Goal: Information Seeking & Learning: Check status

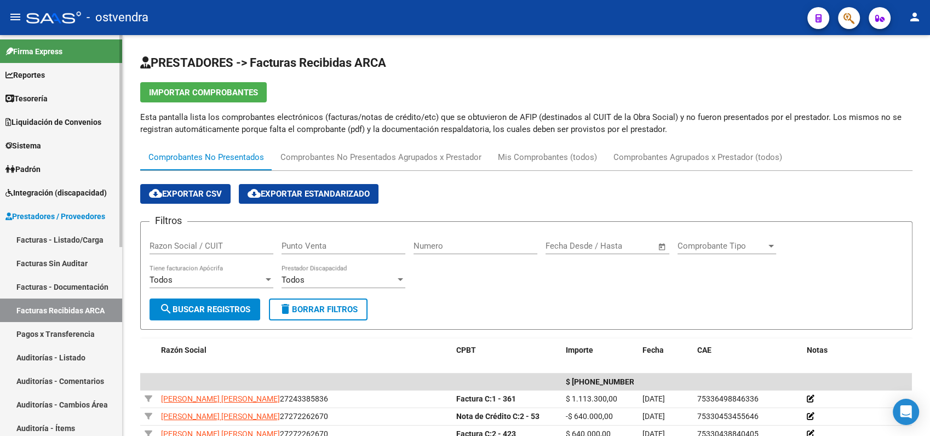
scroll to position [194, 0]
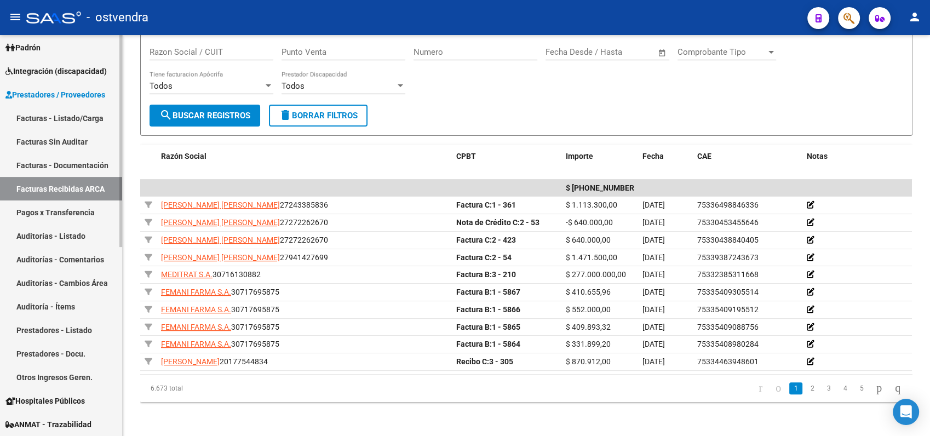
click at [55, 184] on link "Facturas Recibidas ARCA" at bounding box center [61, 189] width 122 height 24
click at [61, 185] on link "Facturas Recibidas ARCA" at bounding box center [61, 189] width 122 height 24
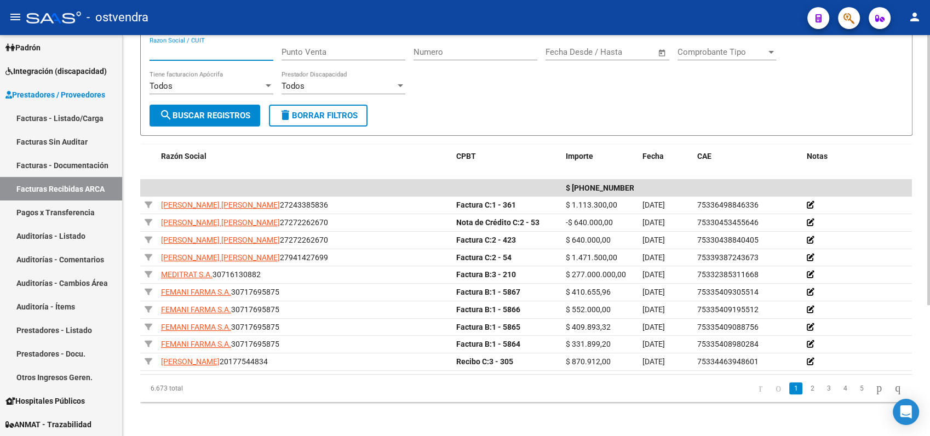
click at [222, 51] on input "Razon Social / CUIT" at bounding box center [212, 52] width 124 height 10
click at [460, 53] on input "Numero" at bounding box center [475, 52] width 124 height 10
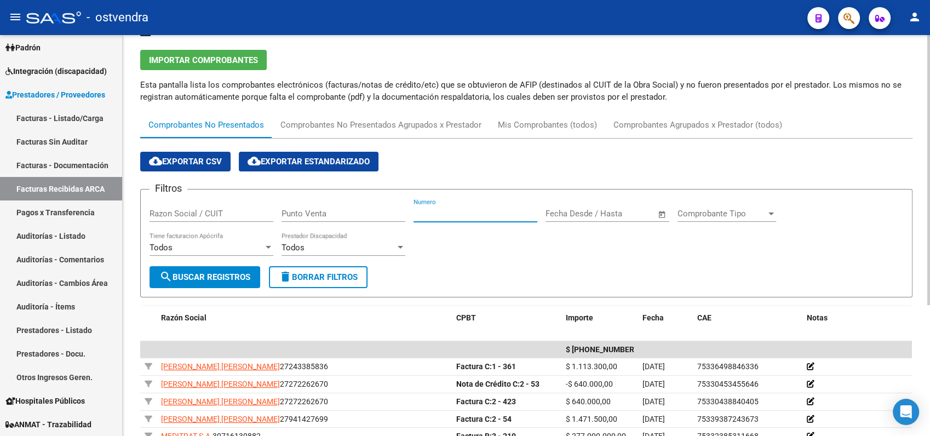
scroll to position [0, 0]
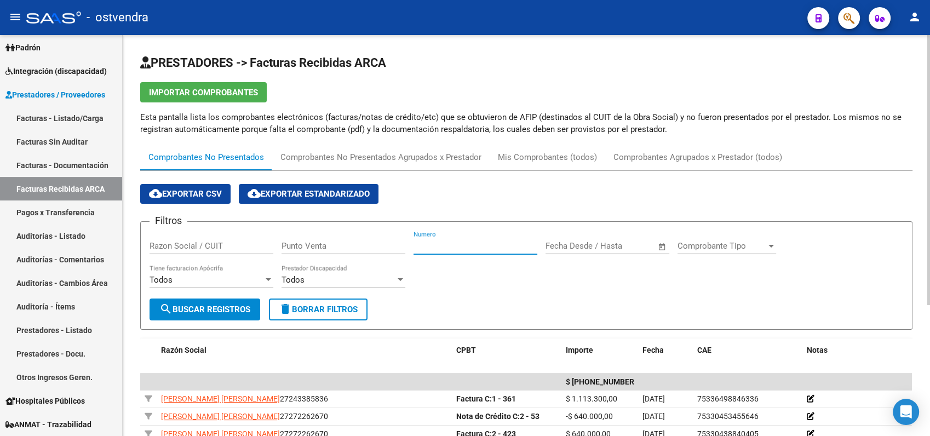
click at [225, 158] on div "Comprobantes No Presentados" at bounding box center [206, 157] width 116 height 12
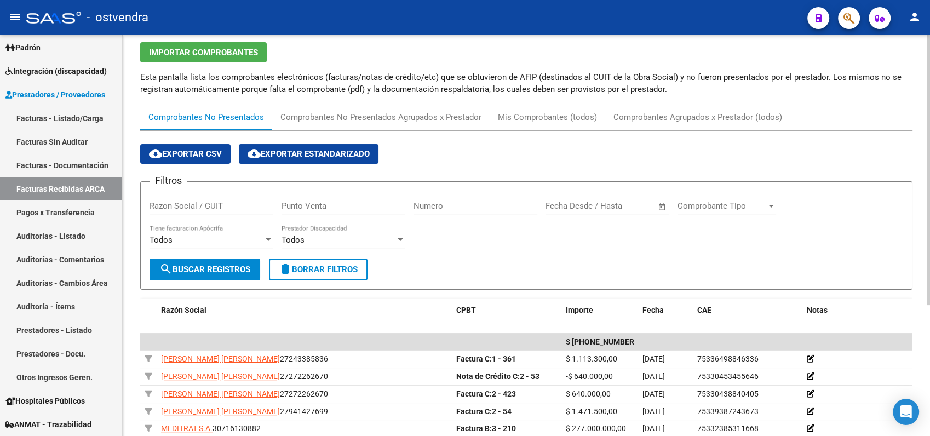
scroll to position [61, 0]
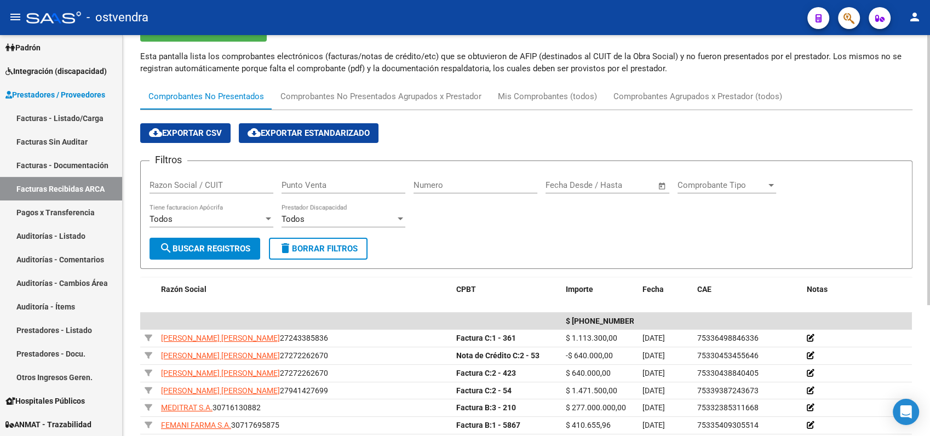
click at [198, 185] on input "Razon Social / CUIT" at bounding box center [212, 185] width 124 height 10
click at [223, 249] on span "search Buscar Registros" at bounding box center [204, 249] width 91 height 10
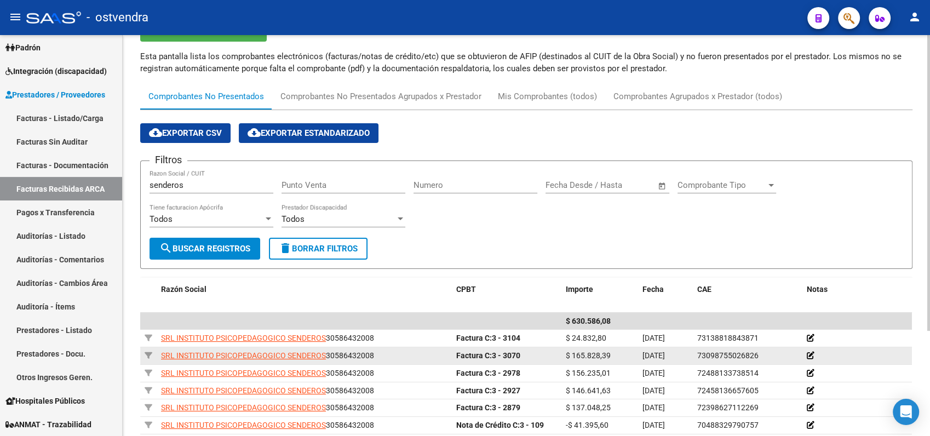
scroll to position [122, 0]
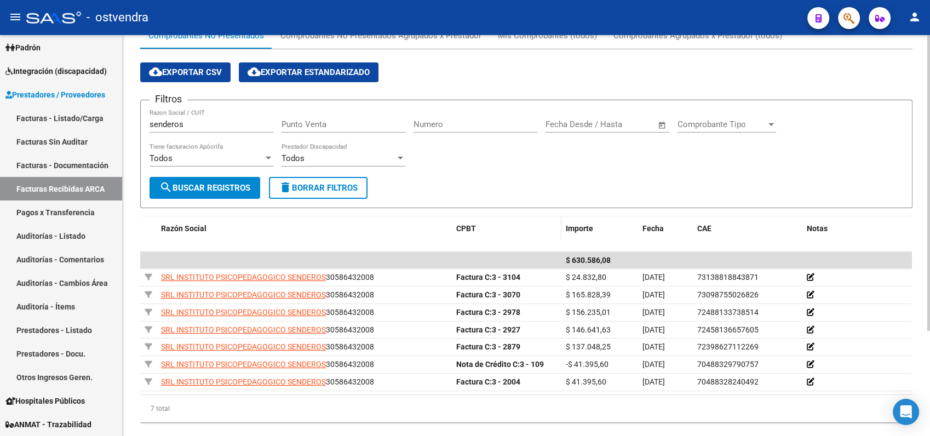
click at [467, 224] on span "CPBT" at bounding box center [466, 228] width 20 height 9
click at [549, 230] on div "CPBT" at bounding box center [506, 228] width 101 height 13
click at [538, 244] on datatable-header "Razón Social CPBT Importe Fecha CAE Notas" at bounding box center [526, 234] width 772 height 35
click at [453, 229] on datatable-header-cell "CPBT" at bounding box center [507, 229] width 110 height 24
click at [474, 225] on span "CPBT" at bounding box center [466, 228] width 20 height 9
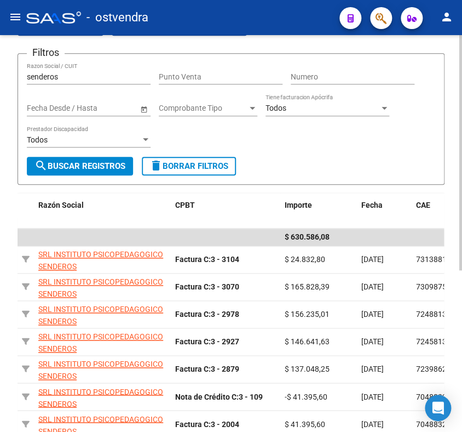
scroll to position [182, 0]
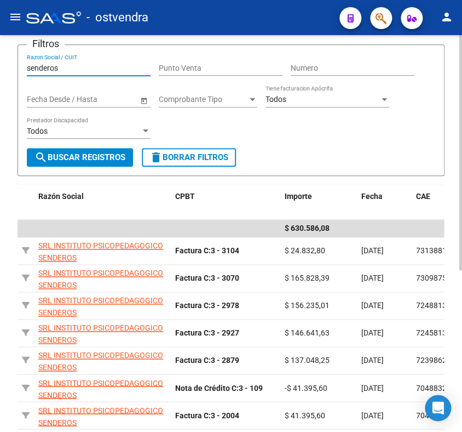
click at [79, 68] on input "senderos" at bounding box center [89, 68] width 124 height 9
type input "s"
type input "aprender"
click at [83, 159] on span "search Buscar Registros" at bounding box center [80, 157] width 91 height 10
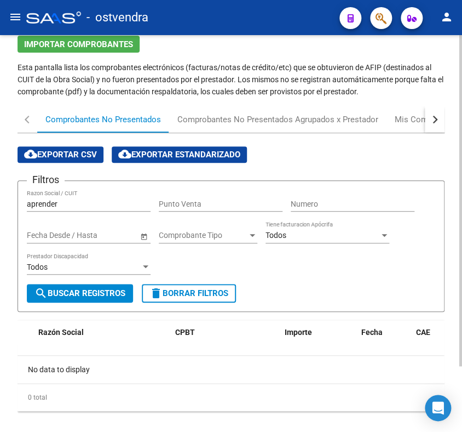
scroll to position [18, 0]
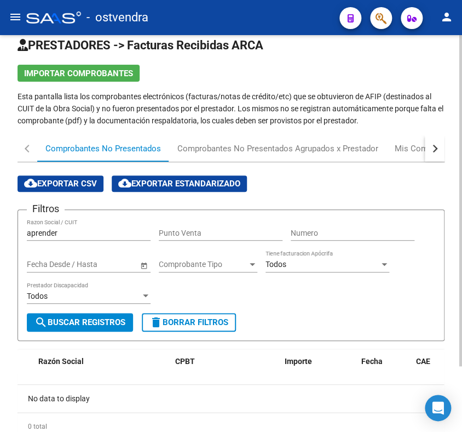
click at [63, 226] on div "aprender Razon Social / CUIT" at bounding box center [89, 230] width 124 height 22
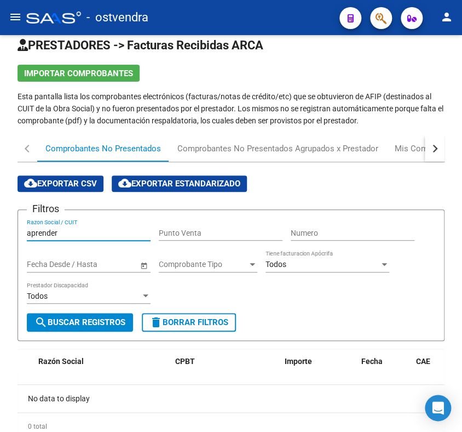
drag, startPoint x: 70, startPoint y: 231, endPoint x: -3, endPoint y: 222, distance: 73.8
click at [0, 222] on html "menu - ostvendra person Firma Express Reportes Tablero de Control Ingresos Perc…" at bounding box center [231, 216] width 462 height 432
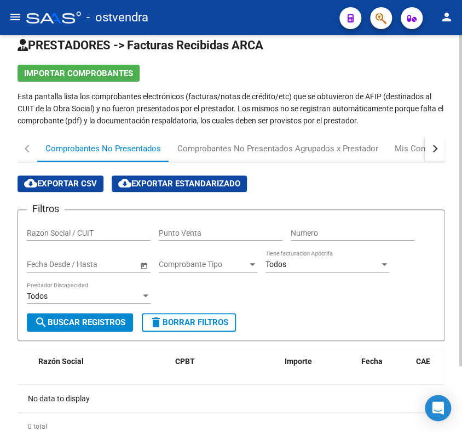
click at [91, 233] on input "Razon Social / CUIT" at bounding box center [89, 232] width 124 height 9
type input "[PERSON_NAME]"
click at [111, 313] on button "search Buscar Registros" at bounding box center [80, 322] width 106 height 19
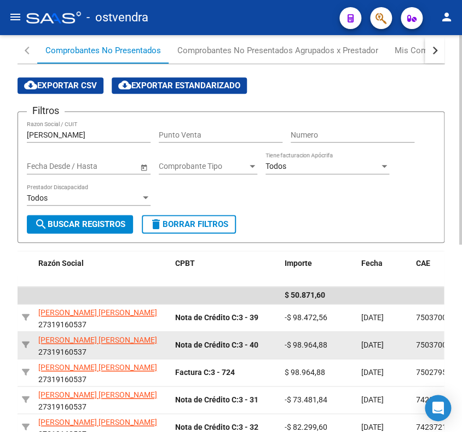
scroll to position [139, 0]
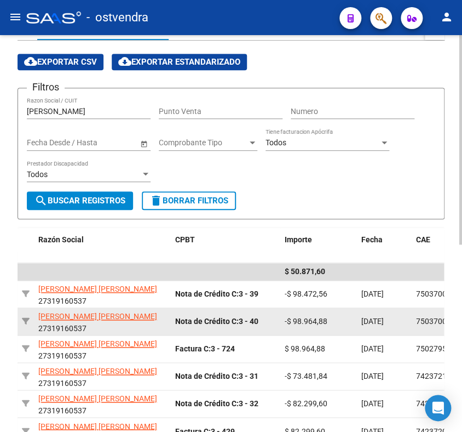
click at [206, 333] on datatable-body-cell "Nota de Crédito C: 3 - 40" at bounding box center [226, 321] width 110 height 27
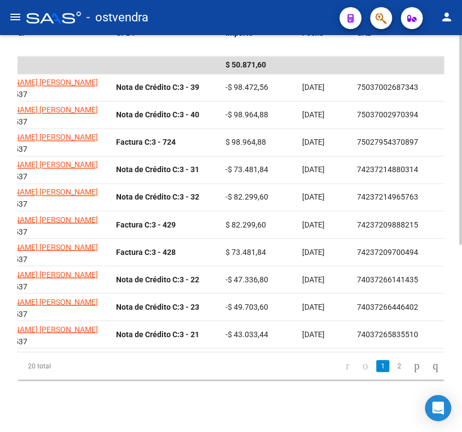
scroll to position [0, 61]
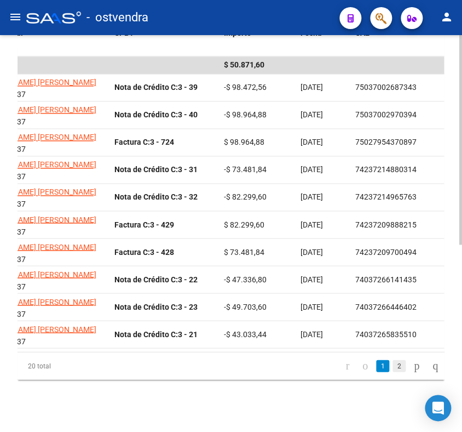
click at [393, 365] on link "2" at bounding box center [399, 365] width 13 height 12
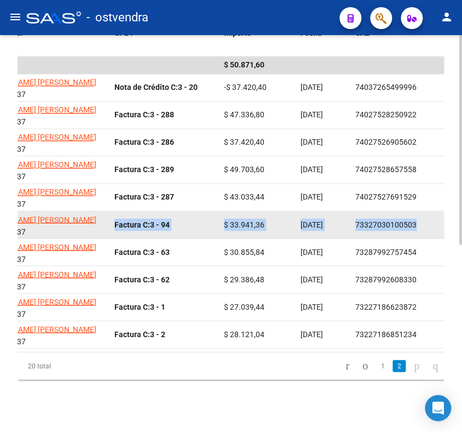
drag, startPoint x: 111, startPoint y: 215, endPoint x: 431, endPoint y: 221, distance: 320.4
click at [431, 221] on div "[PERSON_NAME] [PERSON_NAME] 27319160537 Factura C: 3 - 94 $ 33.941,36 [DATE] 73…" at bounding box center [263, 224] width 613 height 27
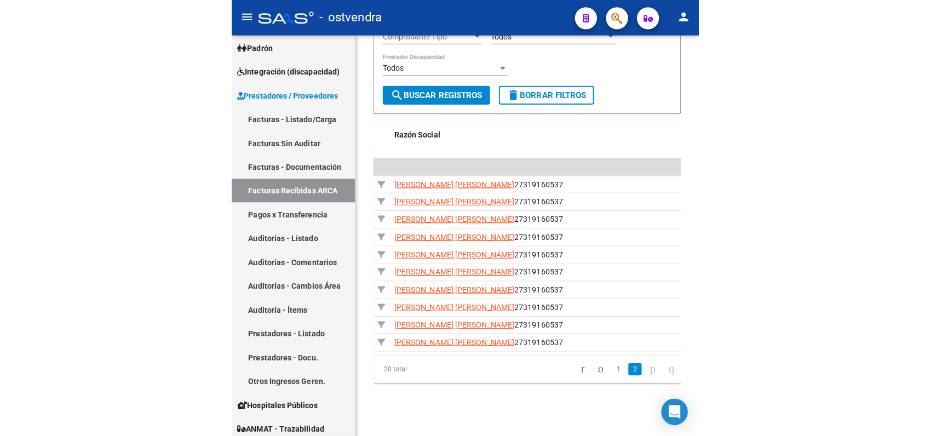
scroll to position [194, 0]
